Goal: Task Accomplishment & Management: Use online tool/utility

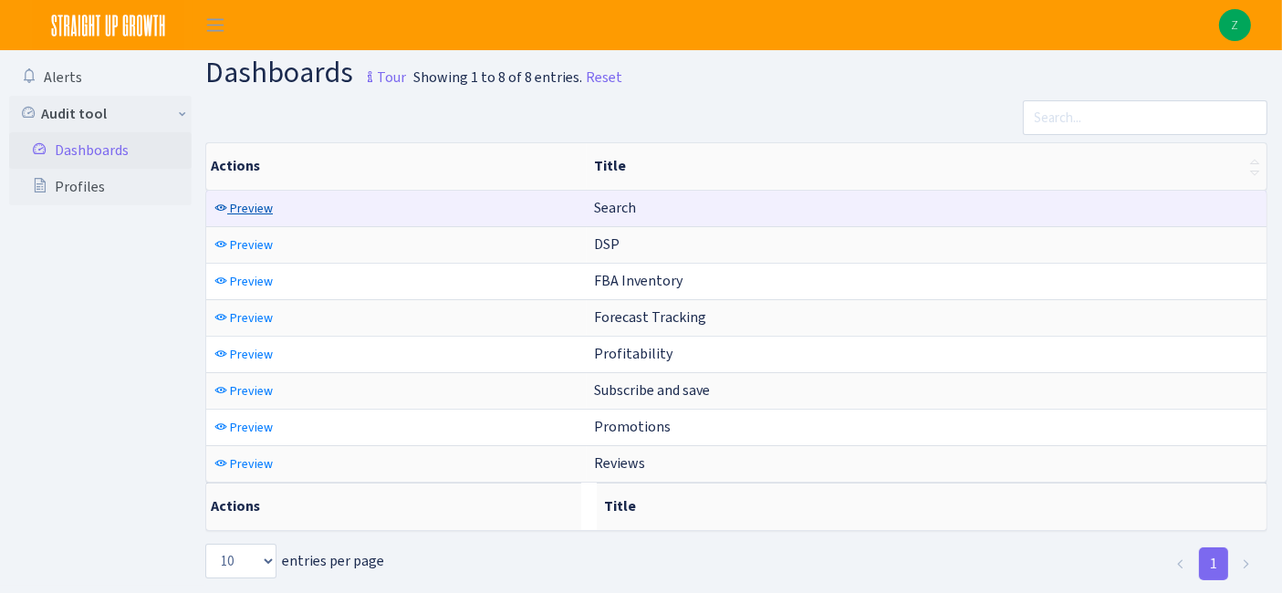
click at [246, 211] on span "Preview" at bounding box center [251, 208] width 43 height 17
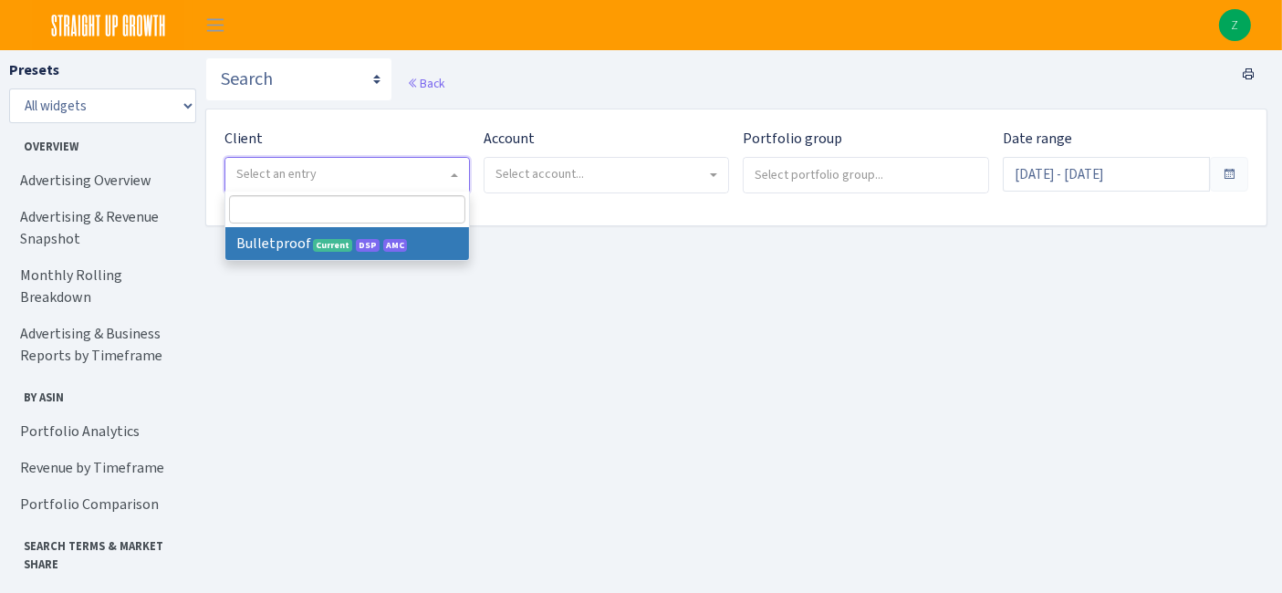
click at [369, 158] on span "Select an entry" at bounding box center [347, 175] width 244 height 35
select select "409"
select select
click at [302, 251] on main "Search DSP FBA Inventory Forecast Tracking Profitability Subscribe and save Pro…" at bounding box center [743, 351] width 1077 height 602
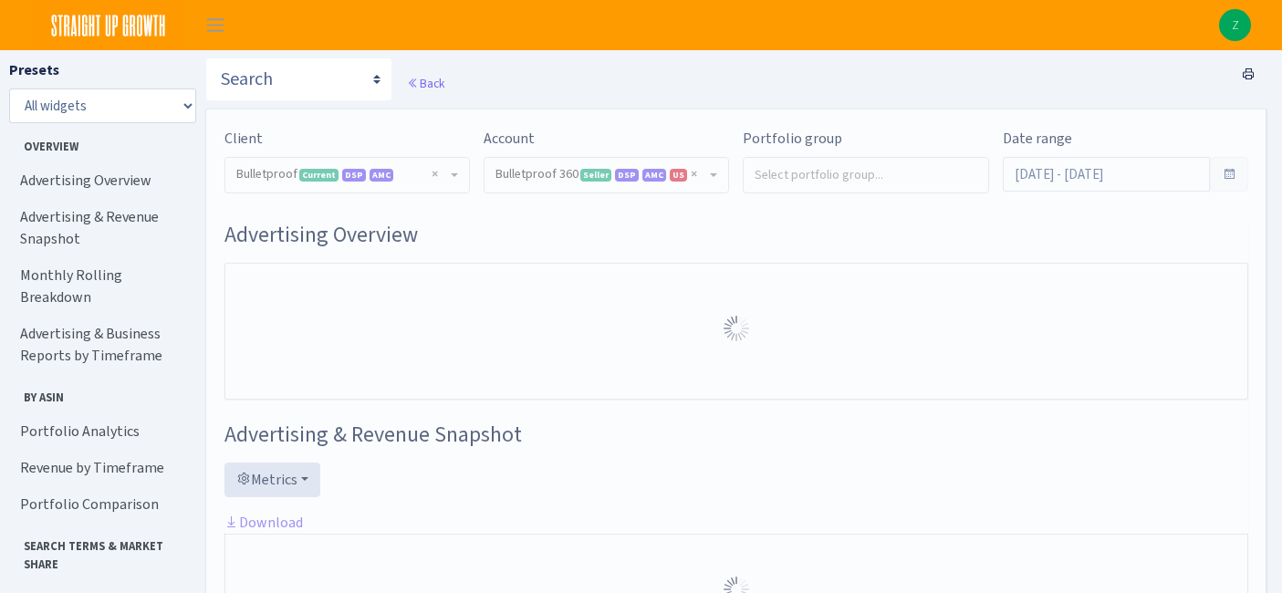
select select "3235730245795869"
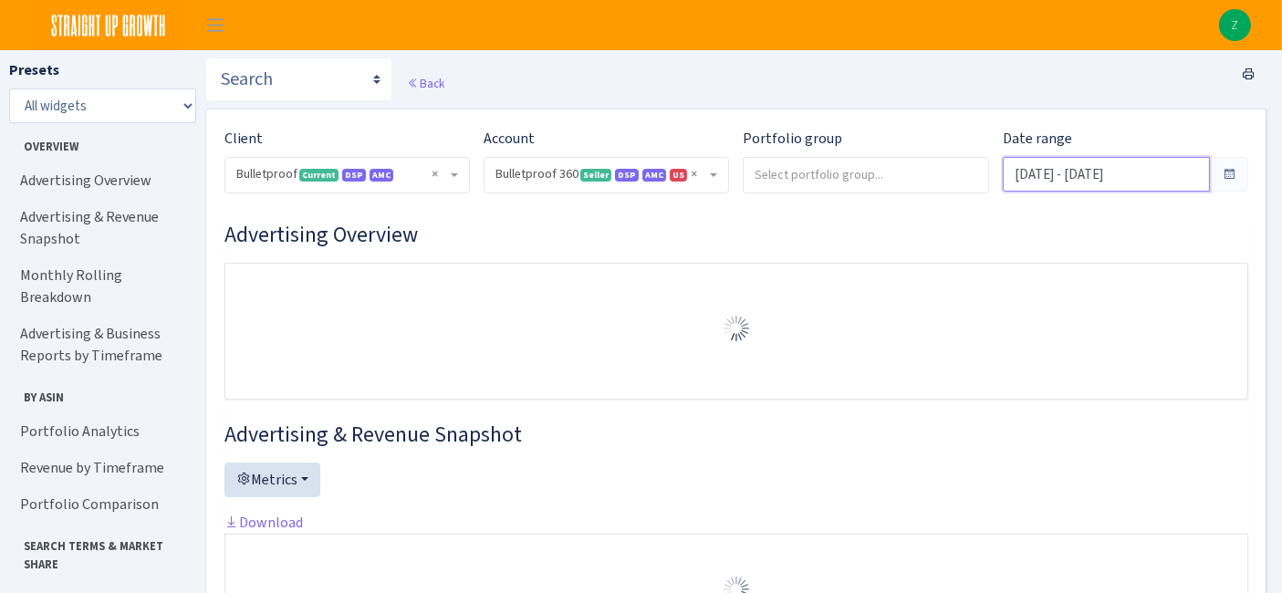
click at [1073, 167] on input "Jul 14, 2025 - Aug 12, 2025" at bounding box center [1106, 174] width 207 height 35
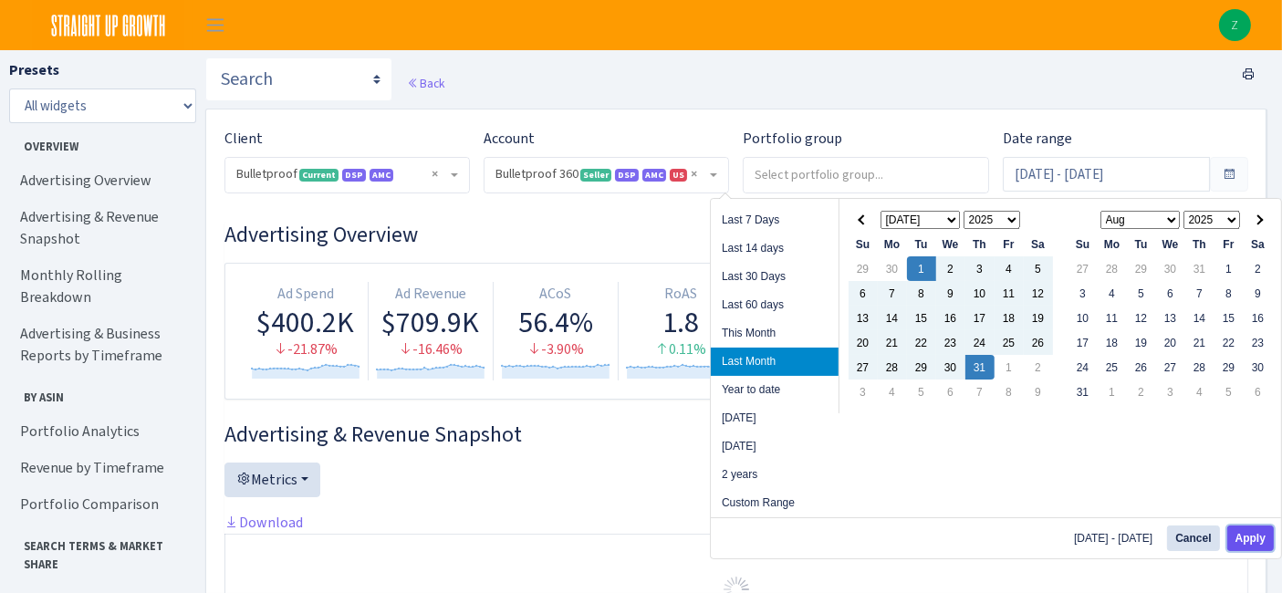
click at [1242, 531] on button "Apply" at bounding box center [1251, 539] width 47 height 26
type input "[DATE] - [DATE]"
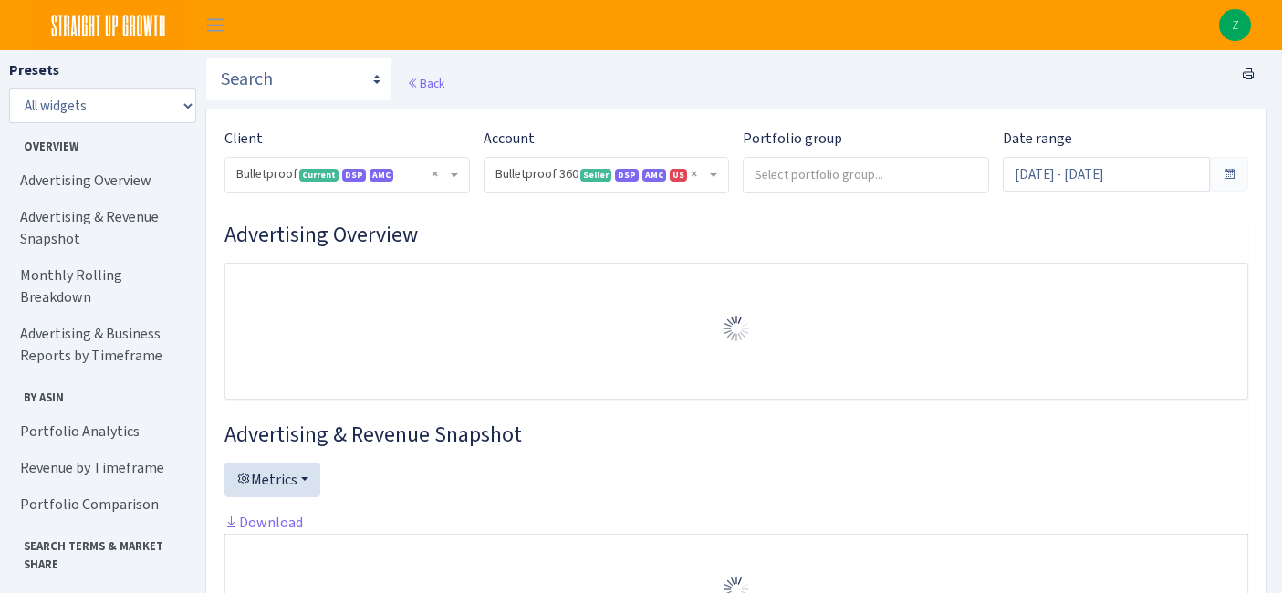
select select "3235730245795869"
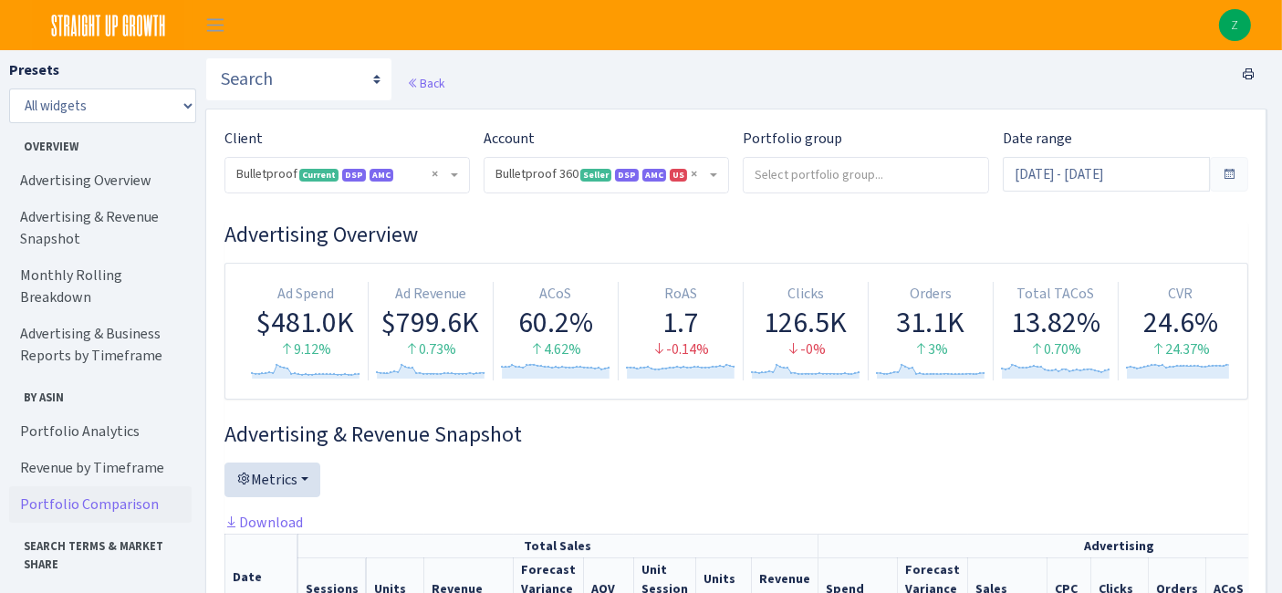
click at [104, 486] on link "Portfolio Comparison" at bounding box center [100, 504] width 183 height 37
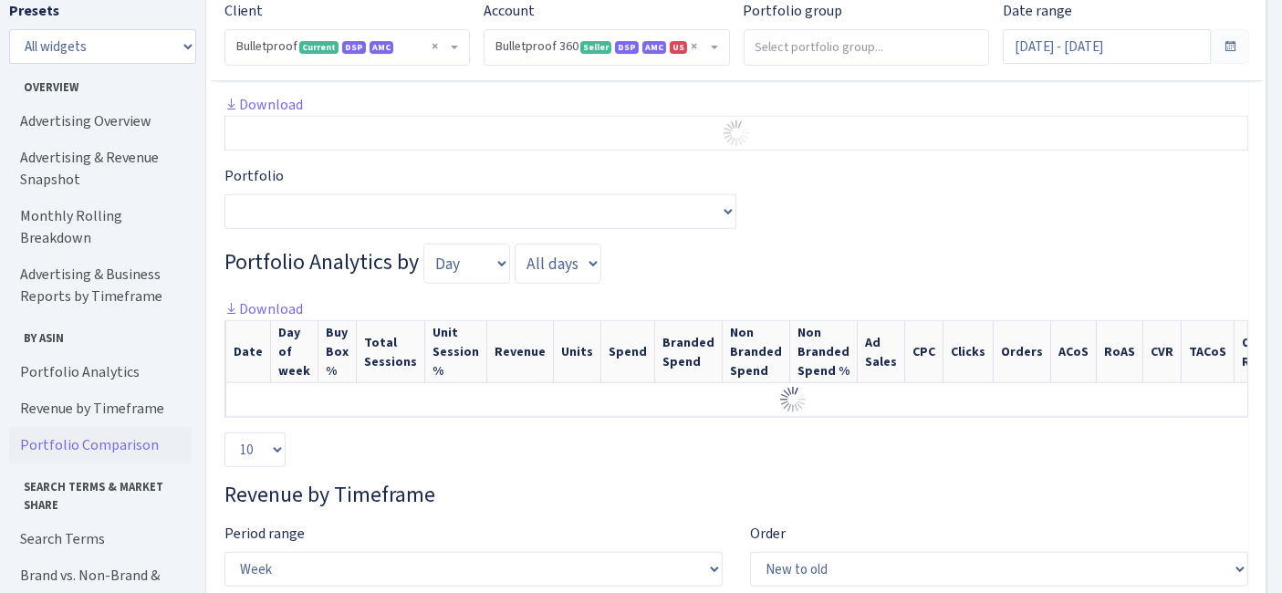
scroll to position [1468, 0]
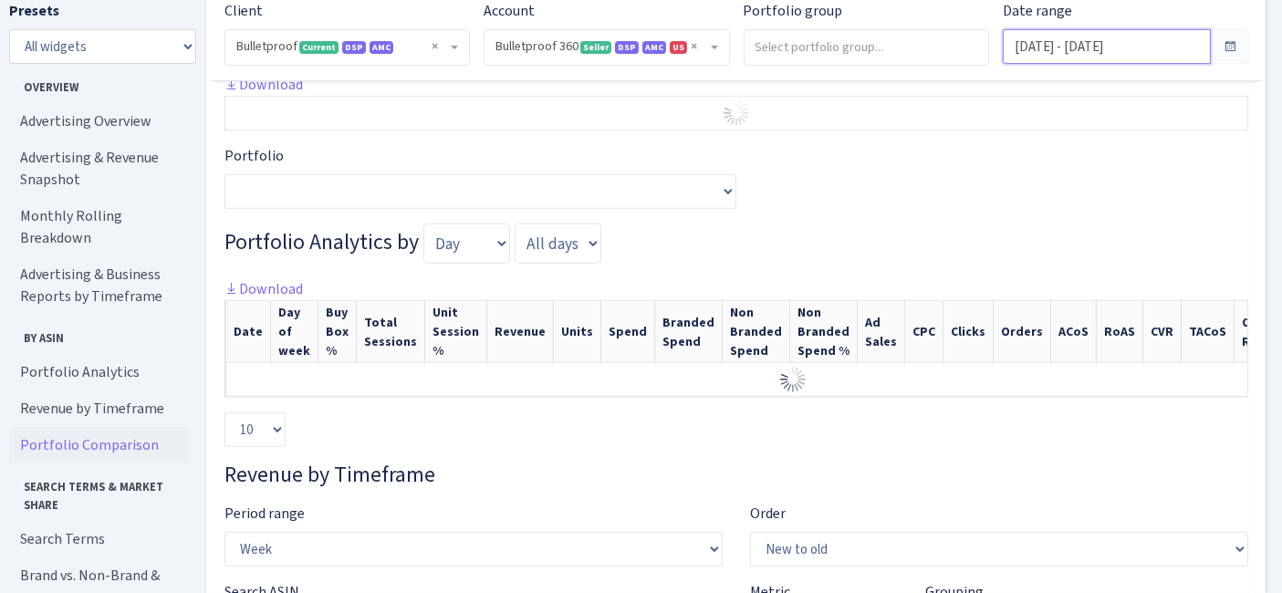
click at [1056, 53] on input "[DATE] - [DATE]" at bounding box center [1106, 46] width 207 height 35
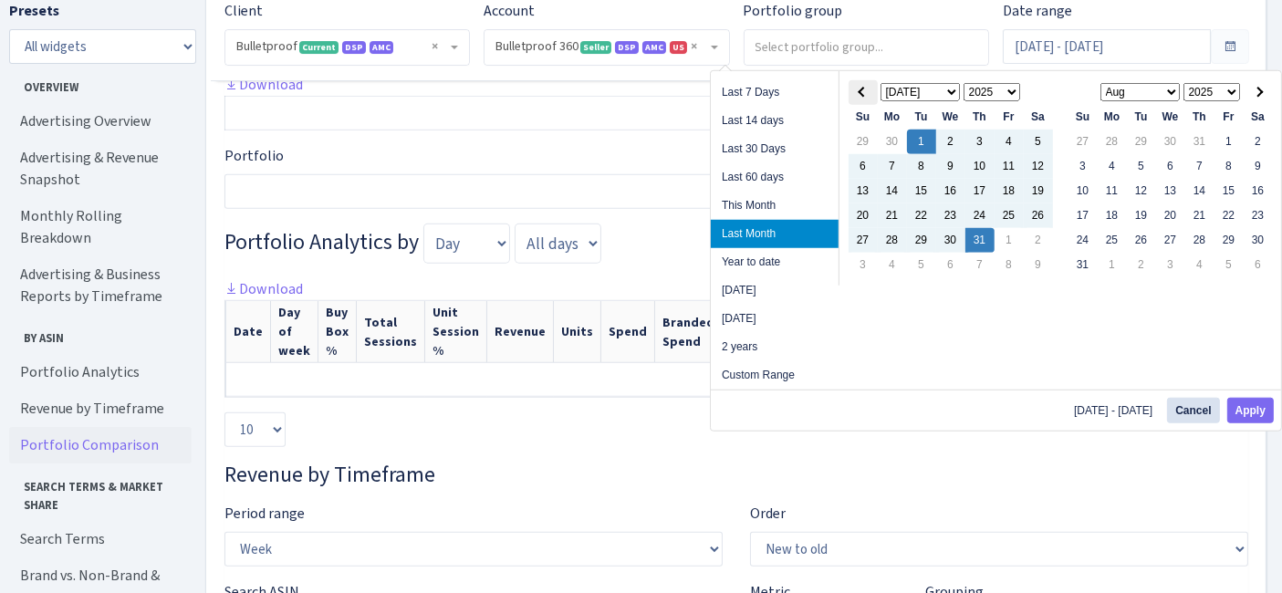
click at [862, 87] on th at bounding box center [863, 92] width 29 height 25
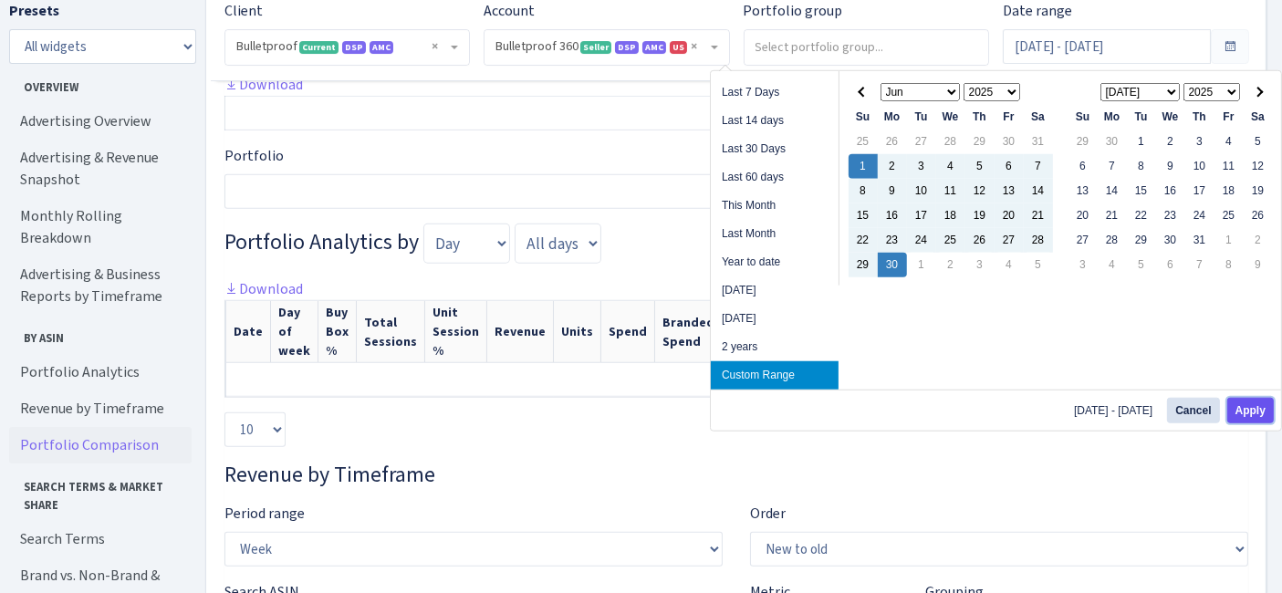
click at [1245, 411] on button "Apply" at bounding box center [1251, 411] width 47 height 26
type input "Jun 1, 2025 - Jun 30, 2025"
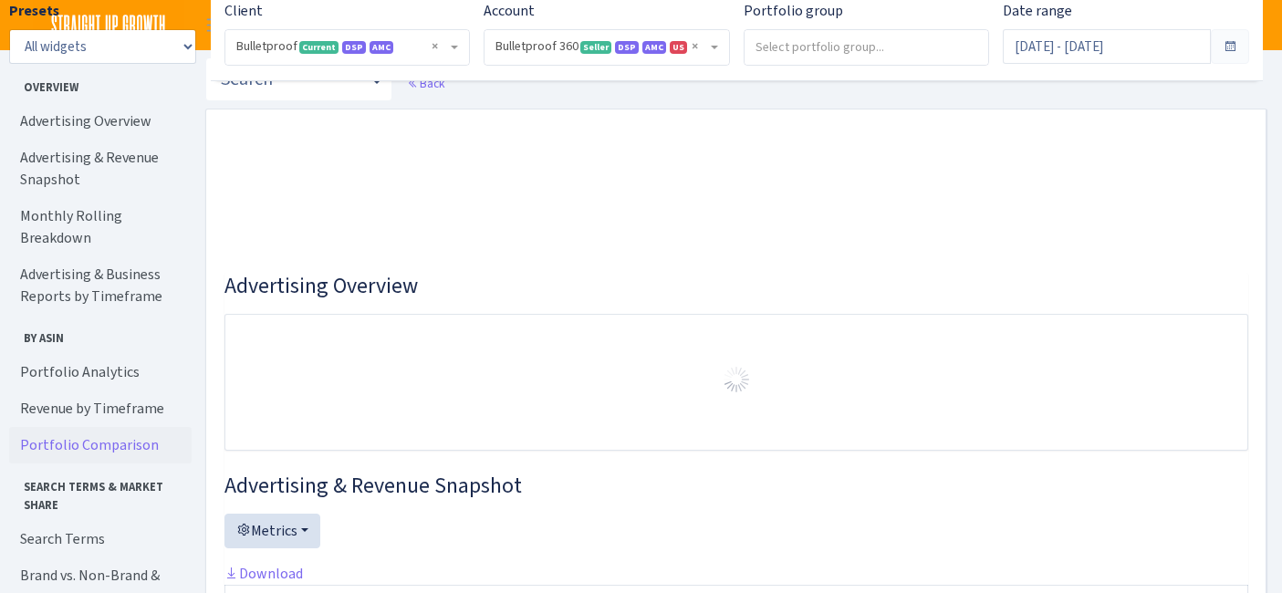
select select "3235730245795869"
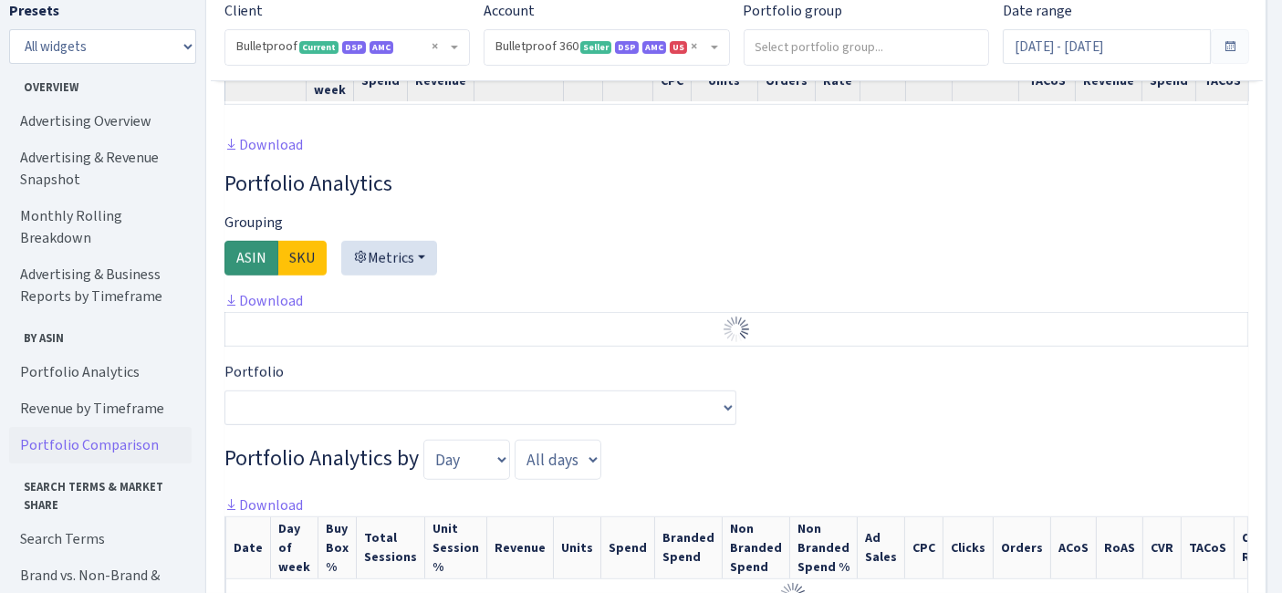
scroll to position [1276, 0]
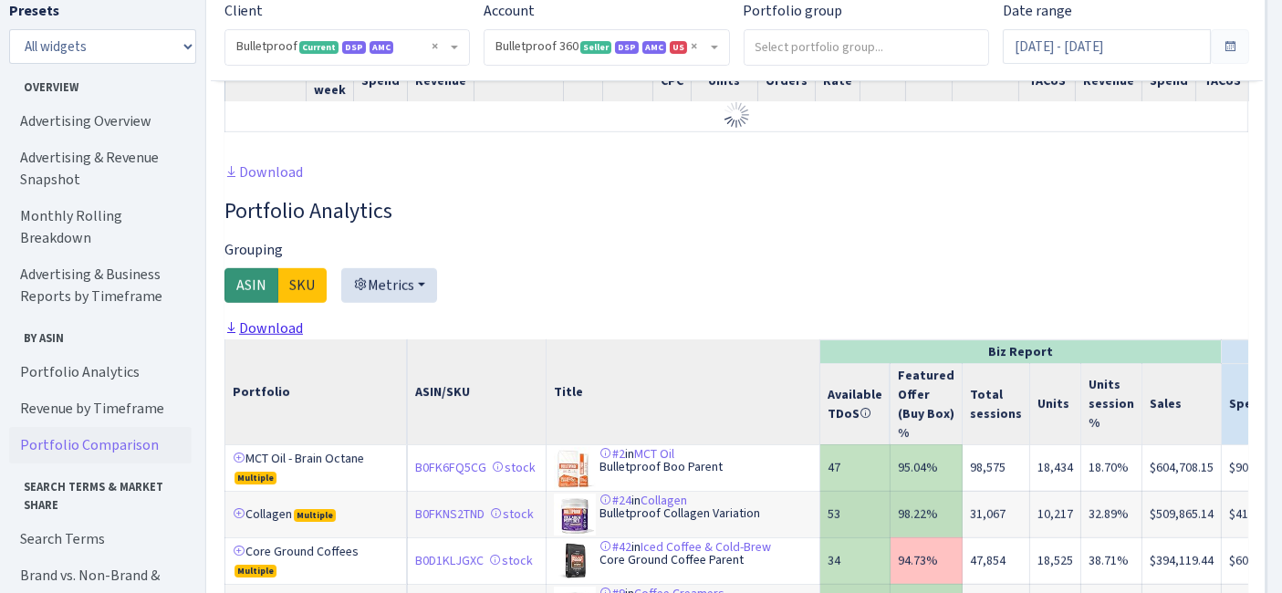
click at [277, 329] on link "Download" at bounding box center [264, 328] width 78 height 19
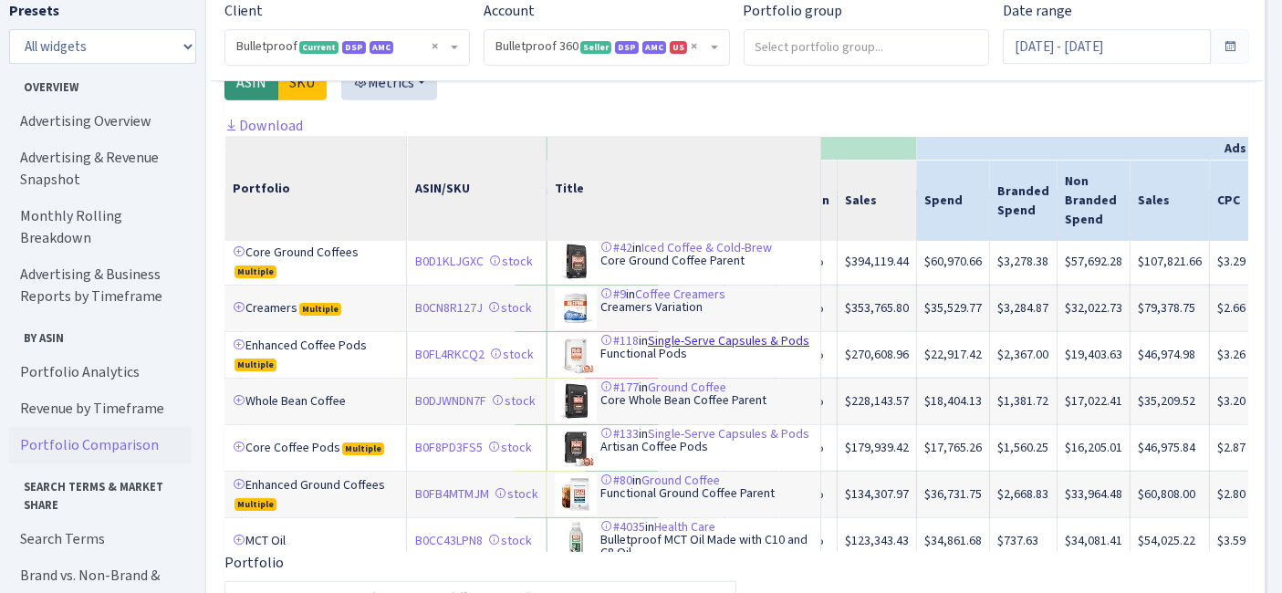
scroll to position [104, 304]
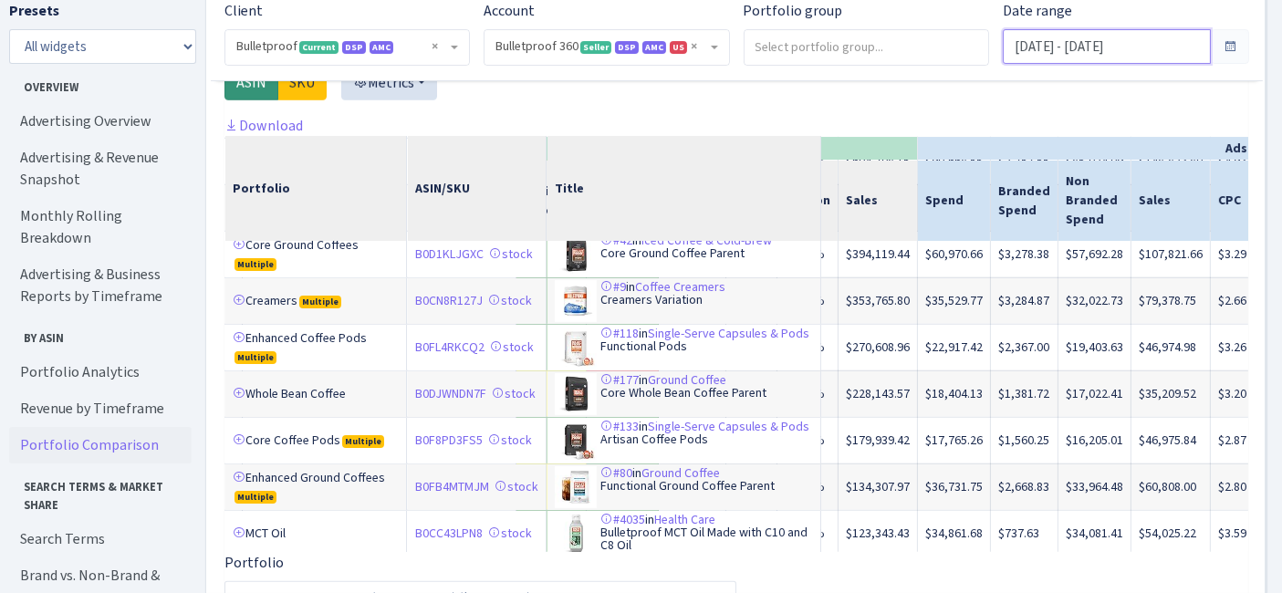
click at [1105, 43] on input "Jun 1, 2025 - Jun 30, 2025" at bounding box center [1106, 46] width 207 height 35
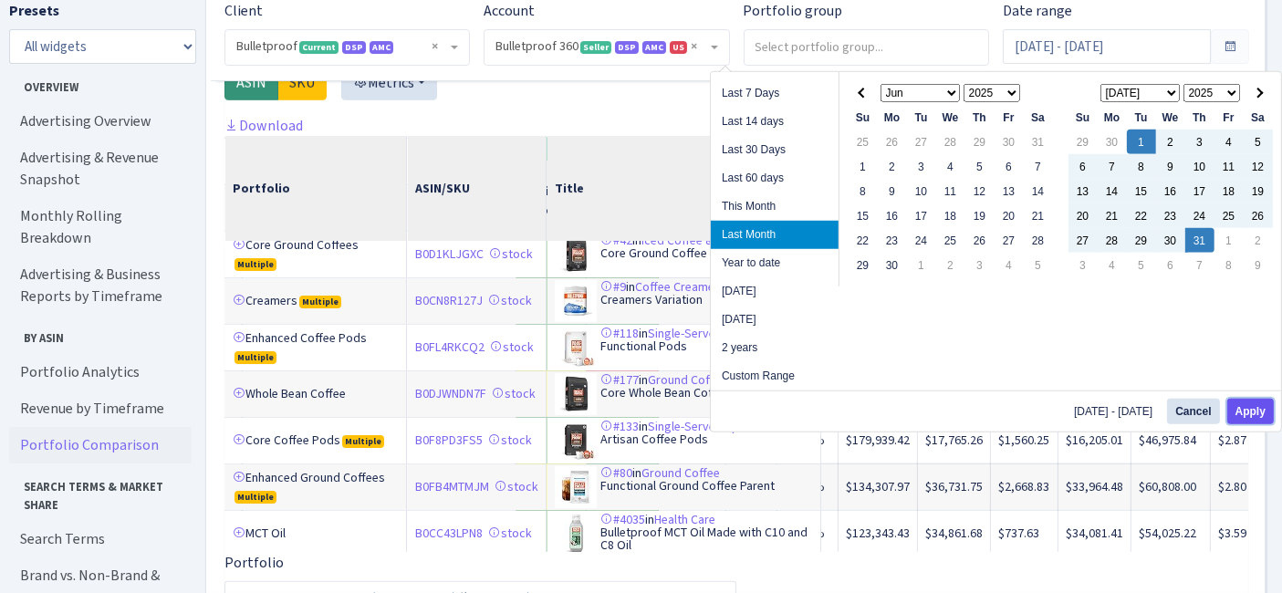
click at [1246, 413] on button "Apply" at bounding box center [1251, 412] width 47 height 26
type input "[DATE] - [DATE]"
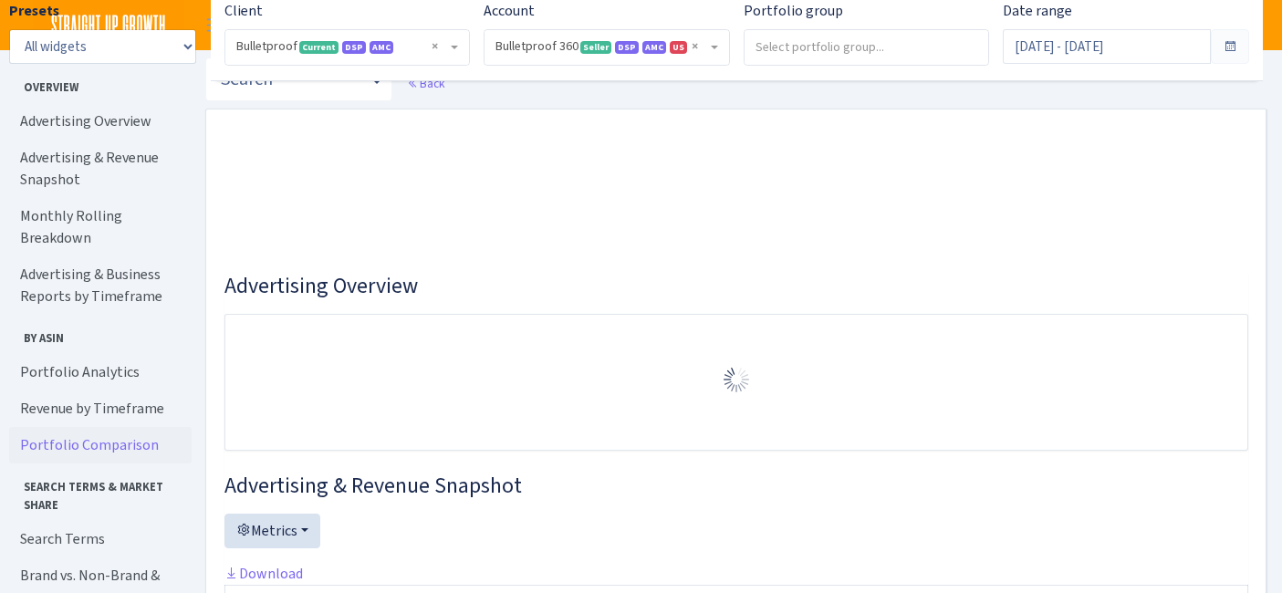
select select "3235730245795869"
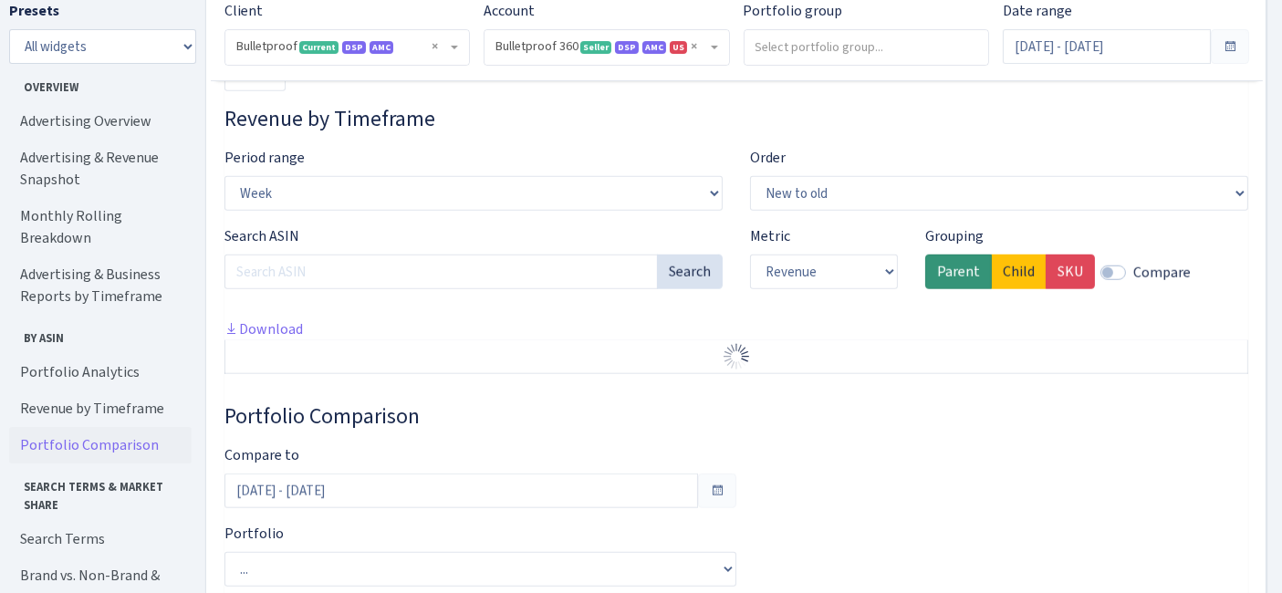
scroll to position [1885, 0]
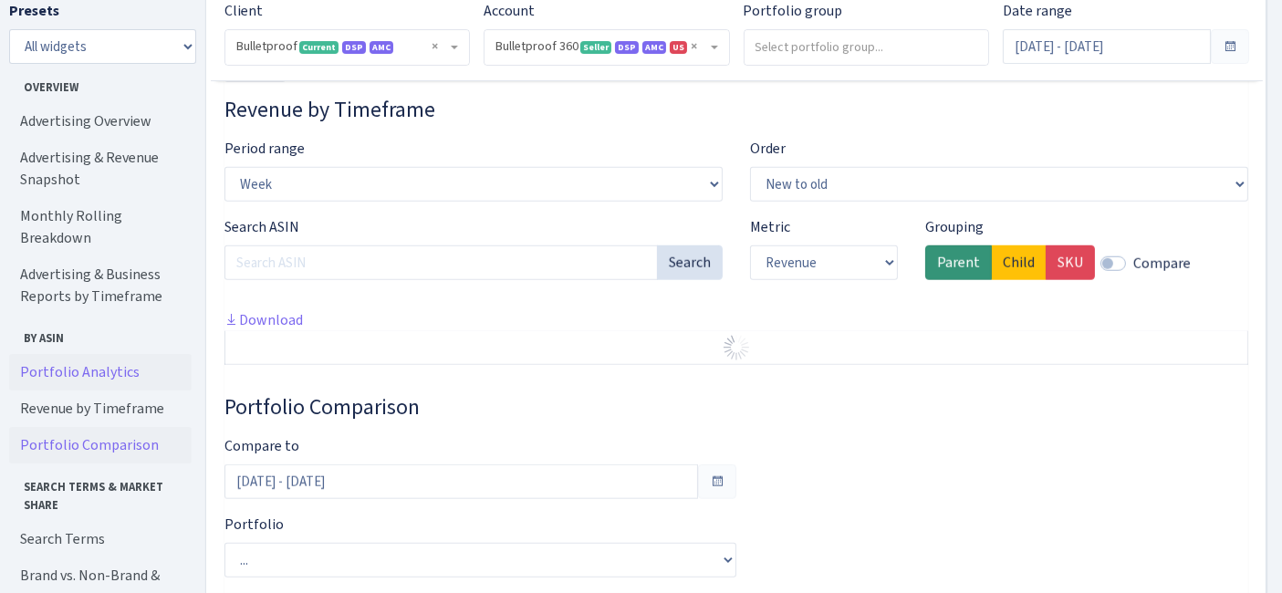
click at [102, 354] on link "Portfolio Analytics" at bounding box center [100, 372] width 183 height 37
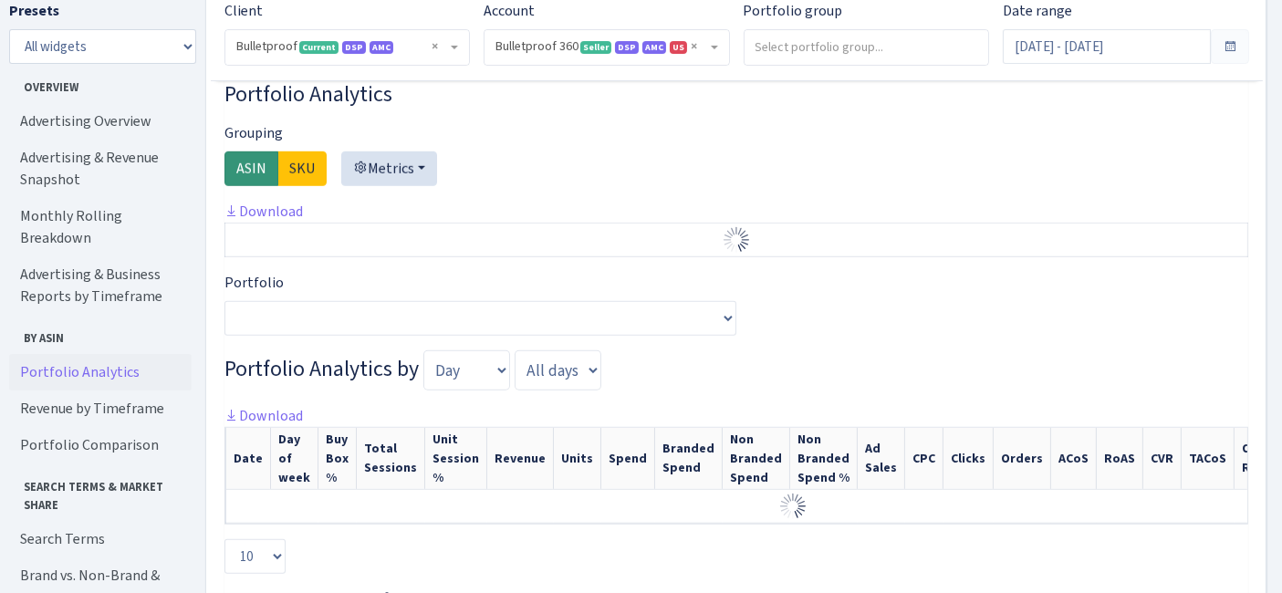
scroll to position [1392, 0]
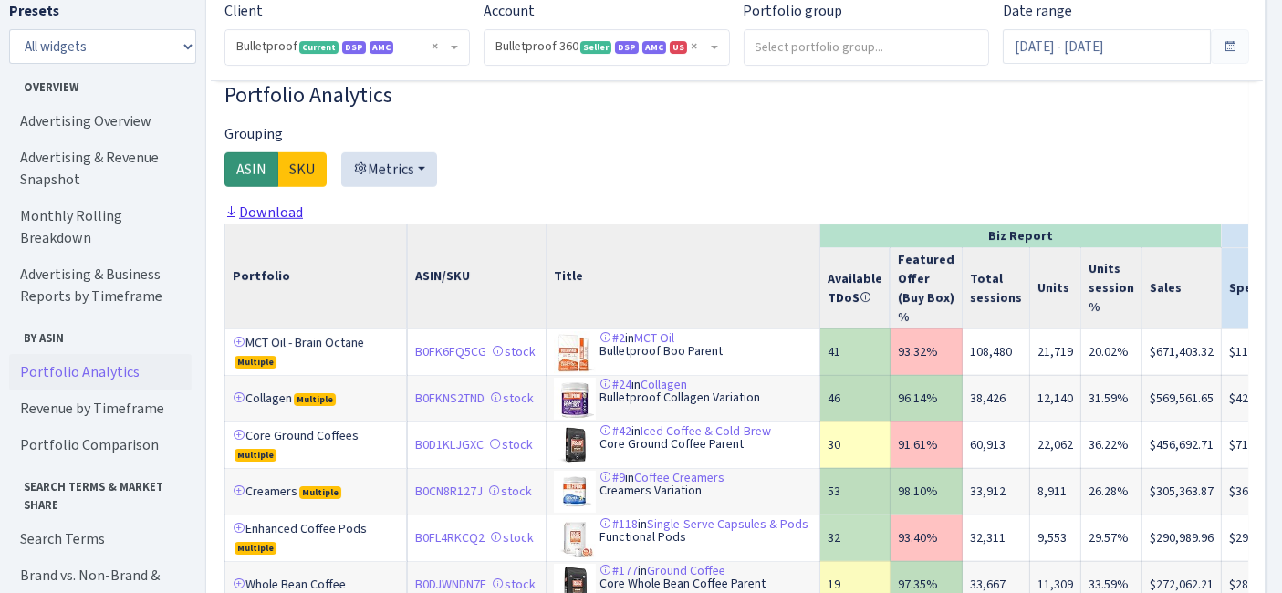
click at [287, 222] on link "Download" at bounding box center [264, 212] width 78 height 19
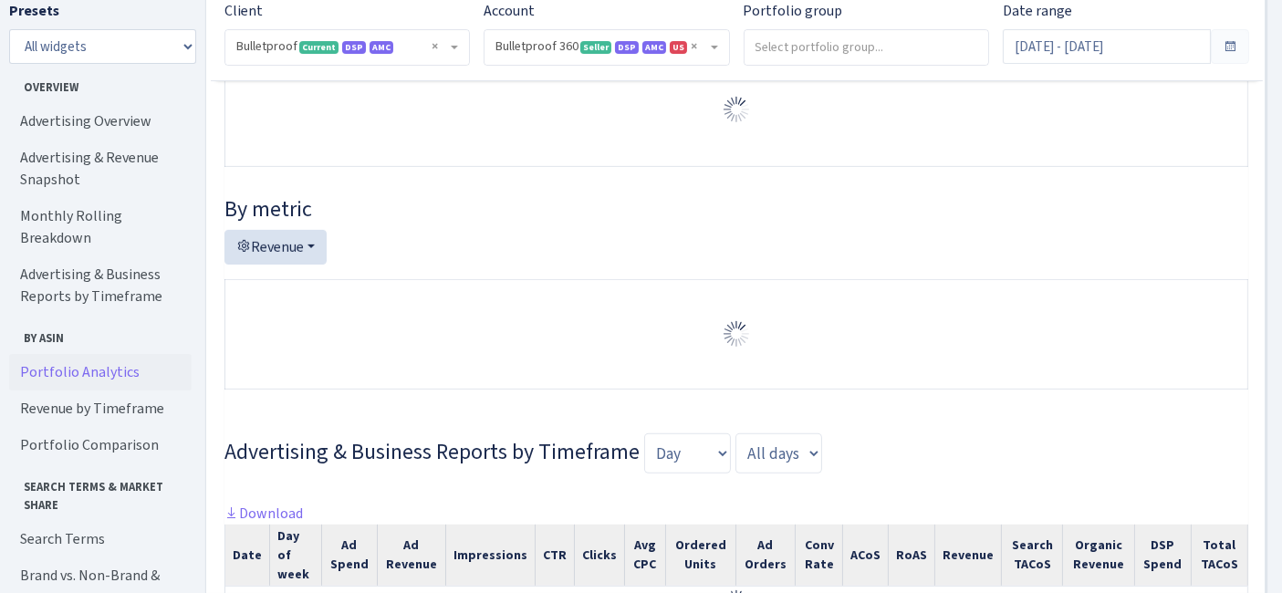
scroll to position [378, 0]
